Goal: Information Seeking & Learning: Learn about a topic

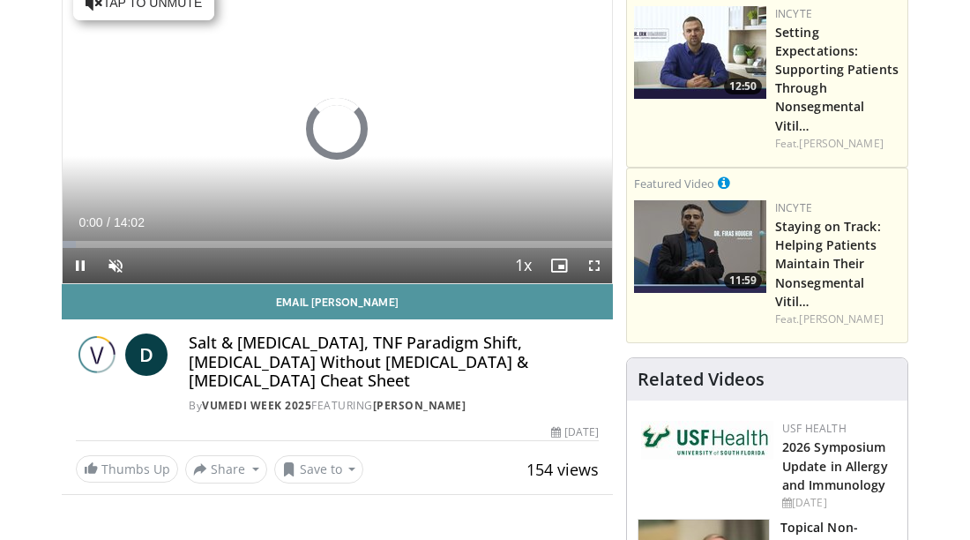
scroll to position [265, 0]
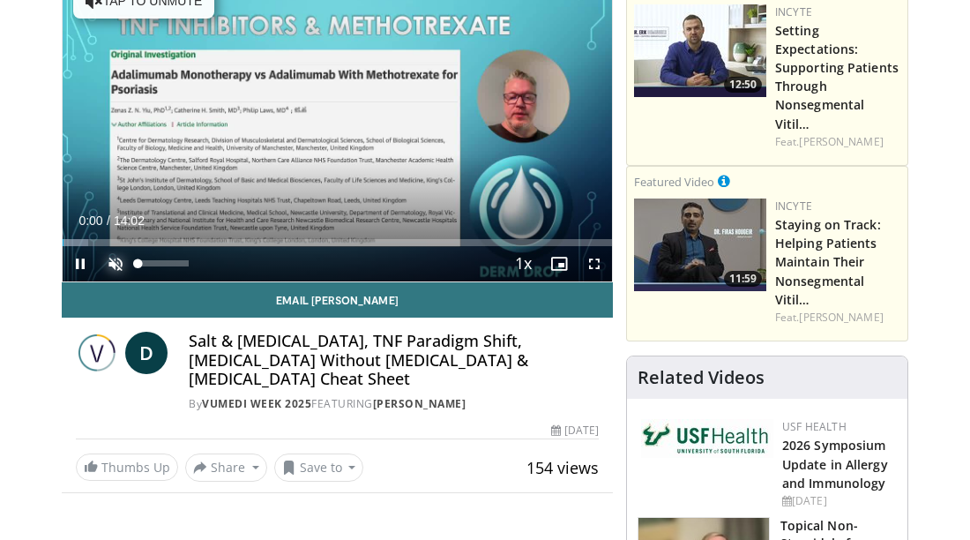
click at [121, 253] on span "Video Player" at bounding box center [115, 263] width 35 height 35
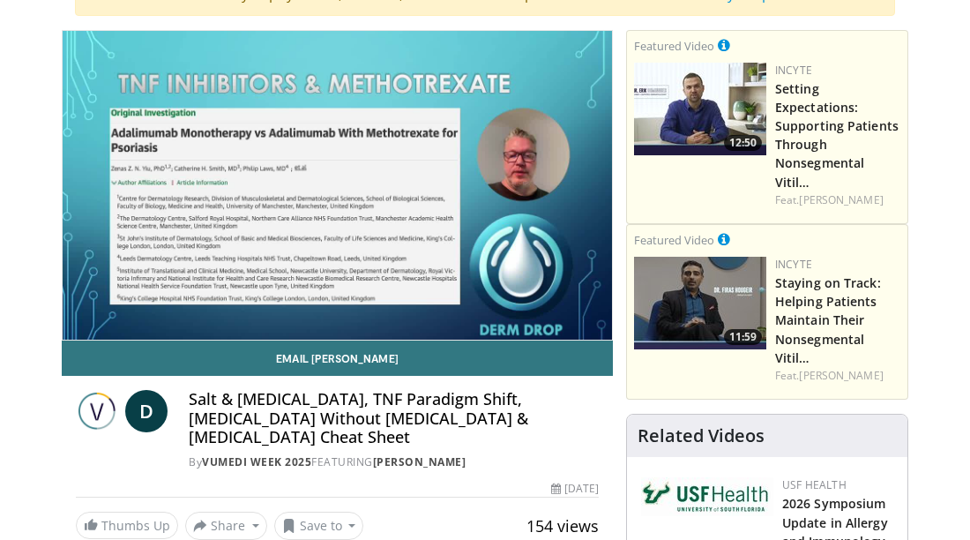
scroll to position [176, 0]
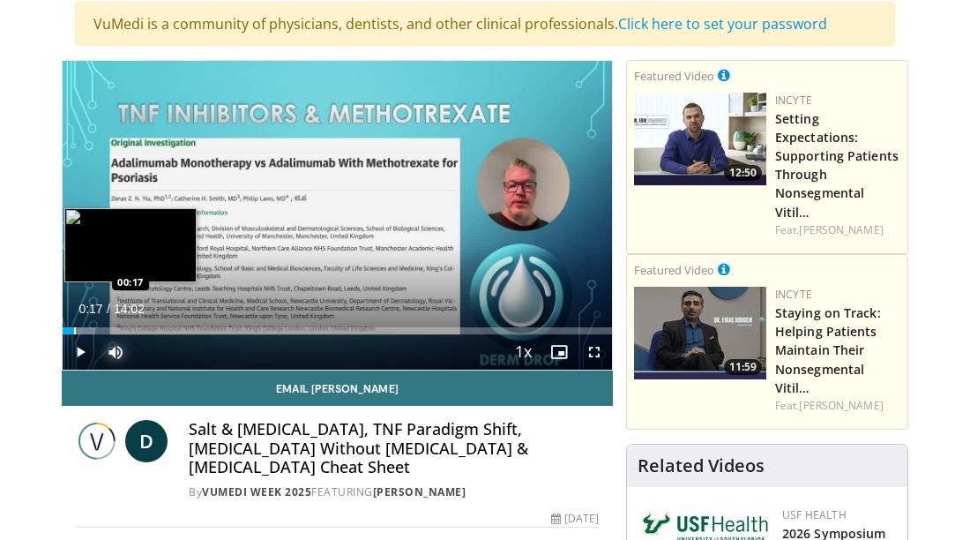
click at [74, 329] on div "Progress Bar" at bounding box center [75, 330] width 2 height 7
click at [118, 329] on div "Progress Bar" at bounding box center [119, 330] width 2 height 7
click at [146, 329] on div "Progress Bar" at bounding box center [146, 330] width 2 height 7
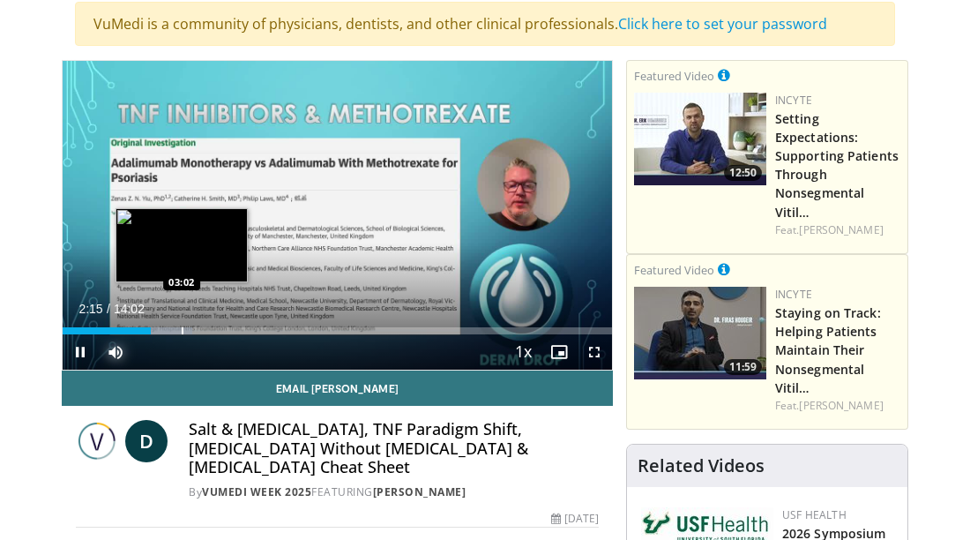
click at [183, 331] on div "Progress Bar" at bounding box center [183, 330] width 2 height 7
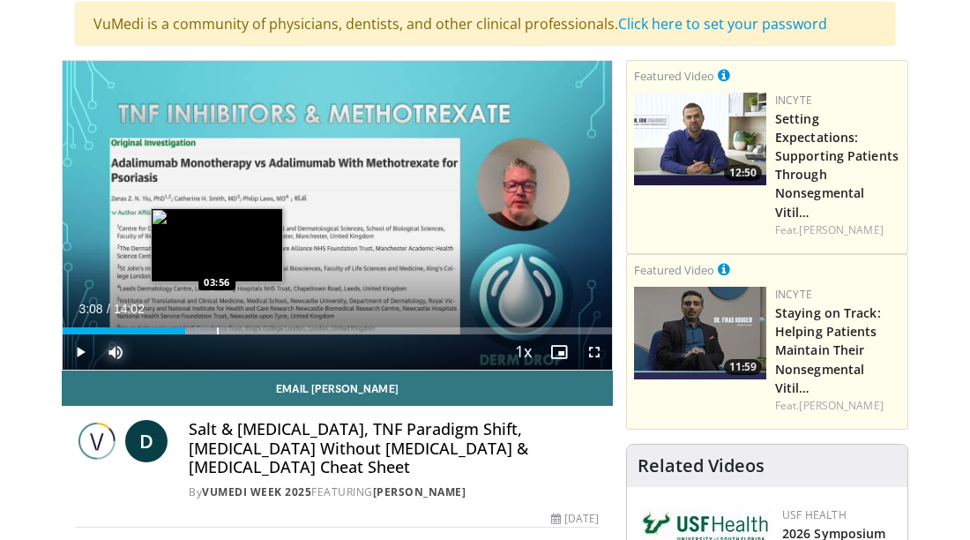
click at [217, 327] on div "Progress Bar" at bounding box center [218, 330] width 2 height 7
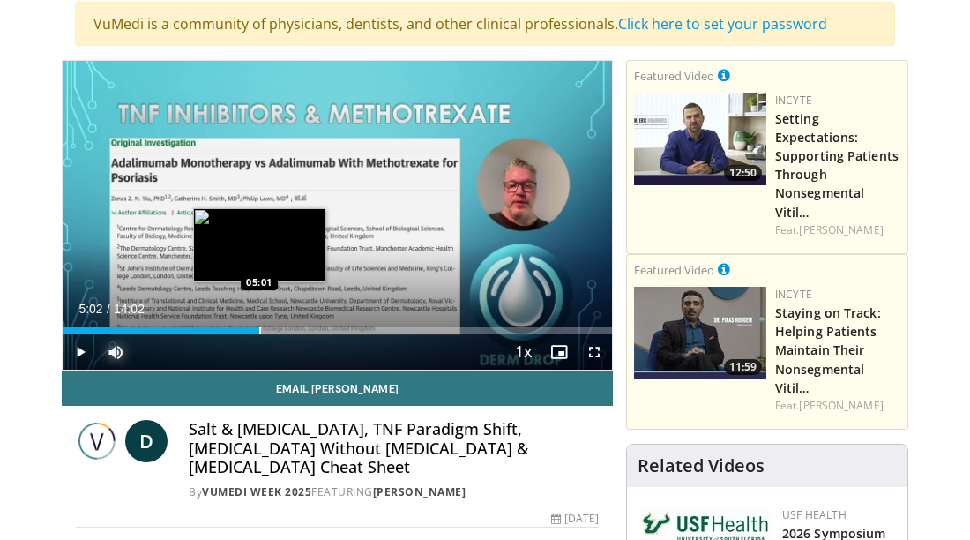
click at [260, 329] on div "Progress Bar" at bounding box center [260, 330] width 2 height 7
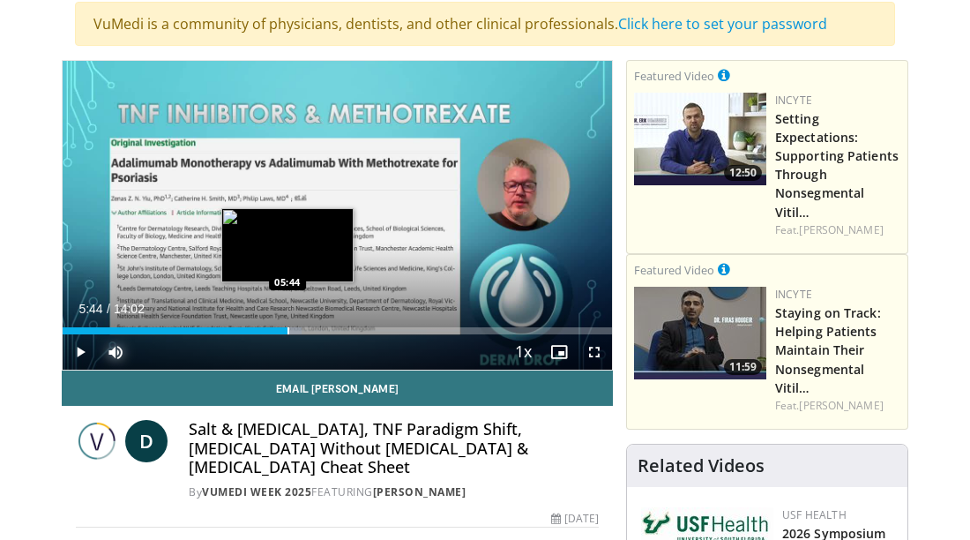
click at [288, 327] on div "Progress Bar" at bounding box center [289, 330] width 2 height 7
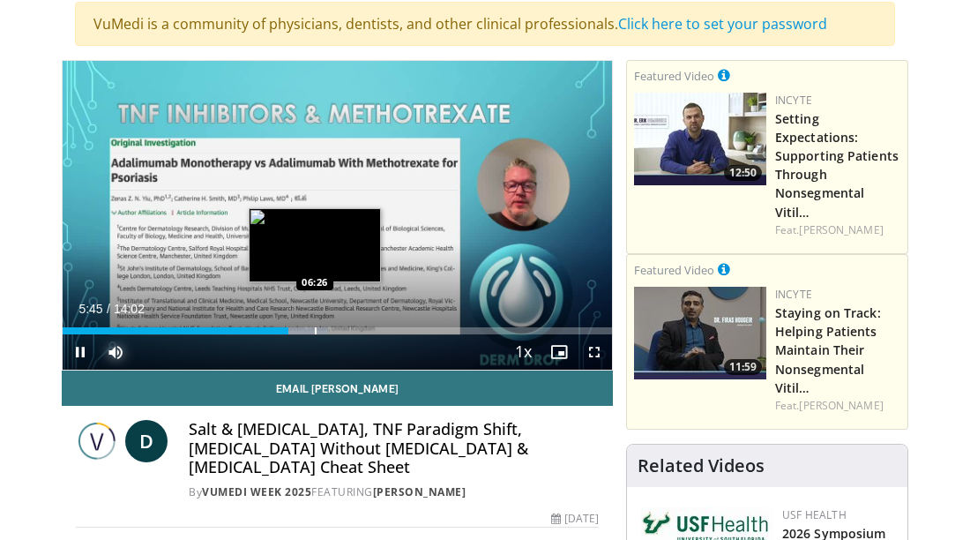
click at [315, 328] on div "Progress Bar" at bounding box center [316, 330] width 2 height 7
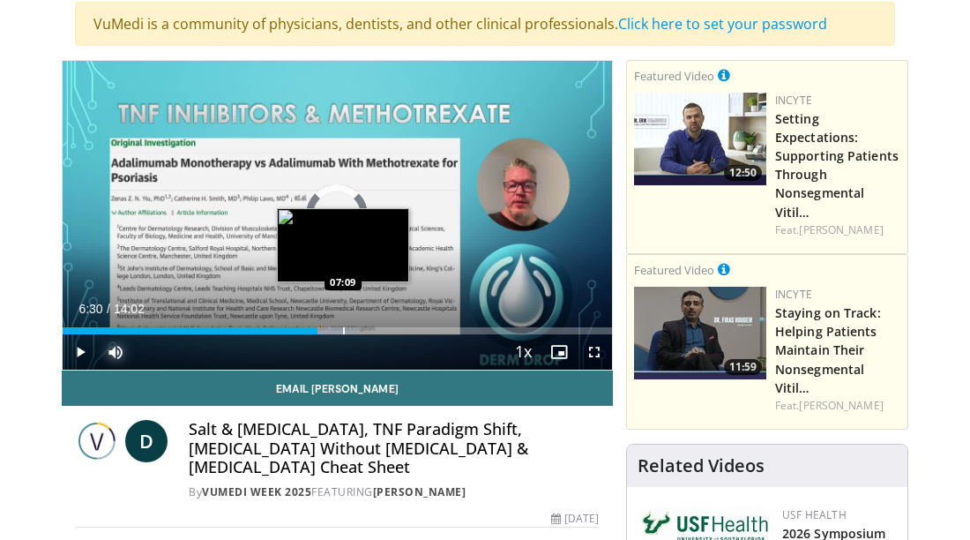
click at [343, 329] on div "Progress Bar" at bounding box center [344, 330] width 2 height 7
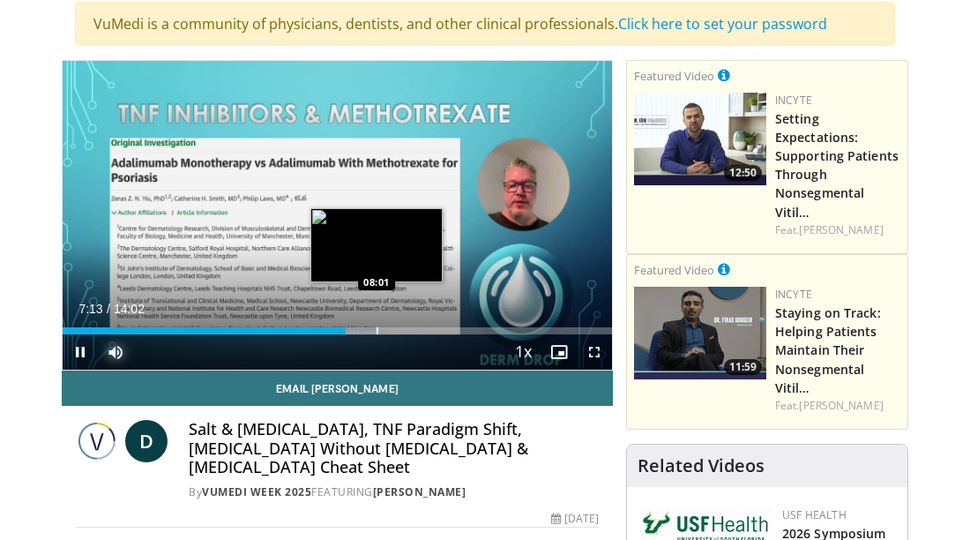
click at [377, 331] on div "Progress Bar" at bounding box center [378, 330] width 2 height 7
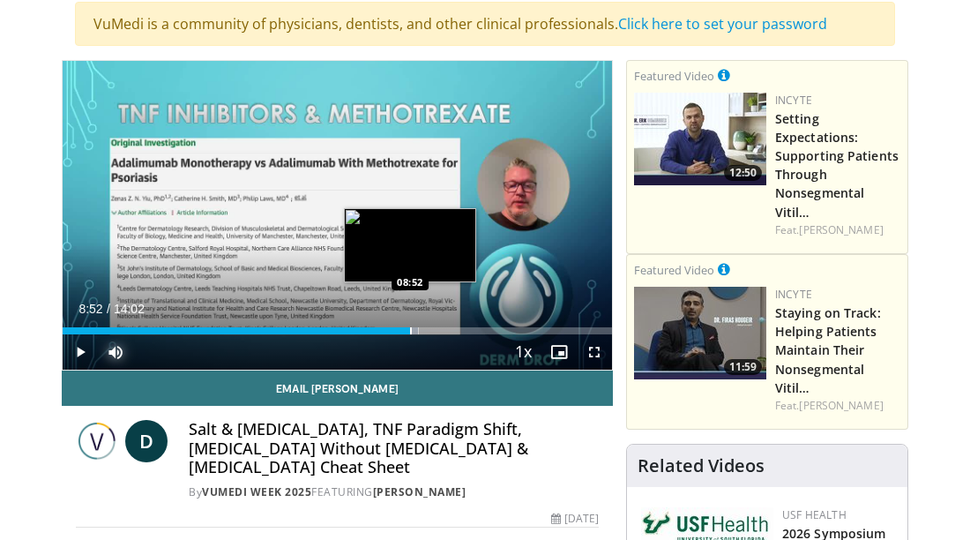
click at [410, 329] on div "Progress Bar" at bounding box center [411, 330] width 2 height 7
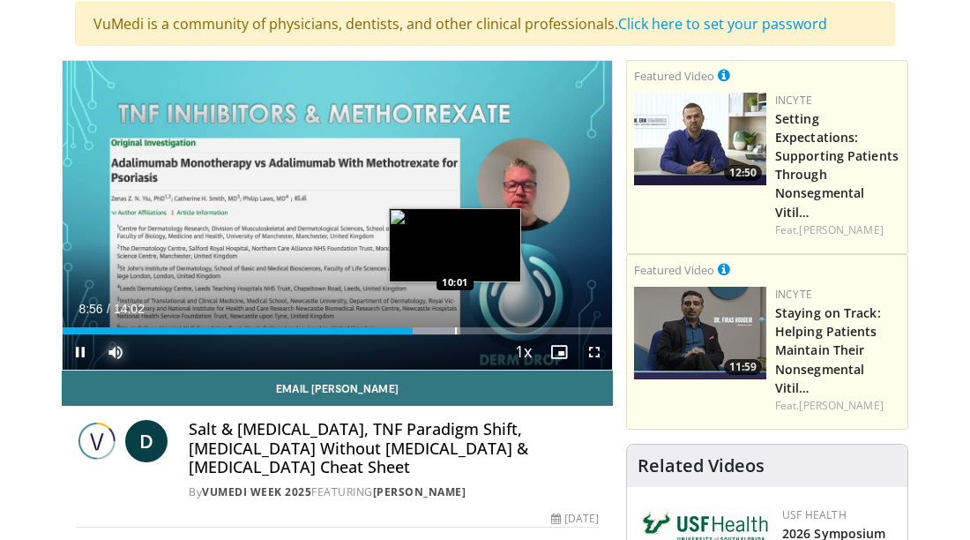
click at [455, 333] on div "Progress Bar" at bounding box center [456, 330] width 2 height 7
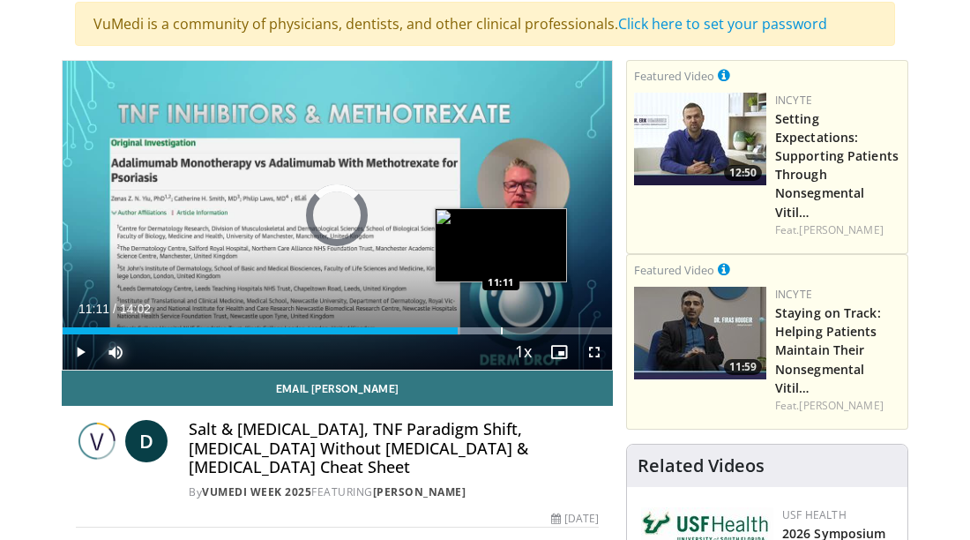
click at [501, 331] on div "Progress Bar" at bounding box center [502, 330] width 2 height 7
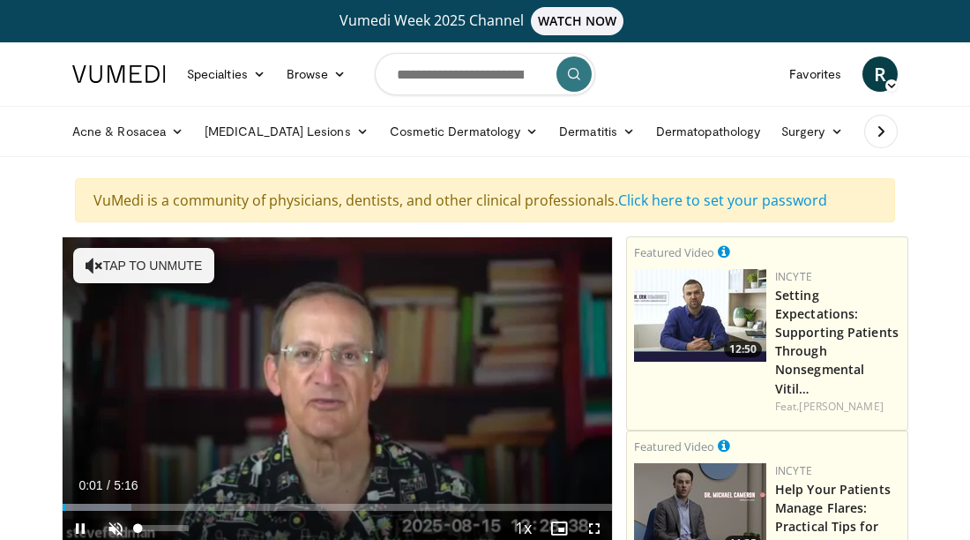
click at [118, 528] on span "Video Player" at bounding box center [115, 528] width 35 height 35
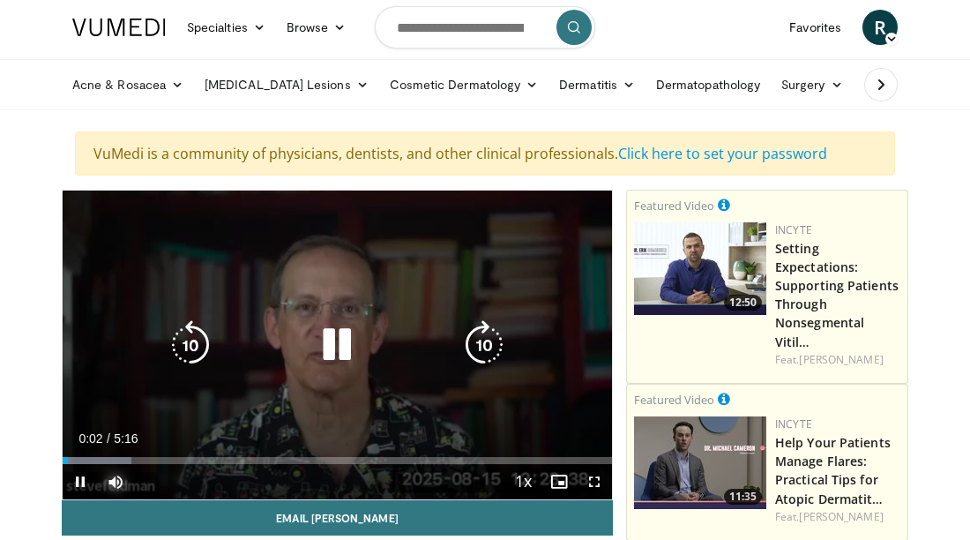
scroll to position [88, 0]
